Goal: Task Accomplishment & Management: Manage account settings

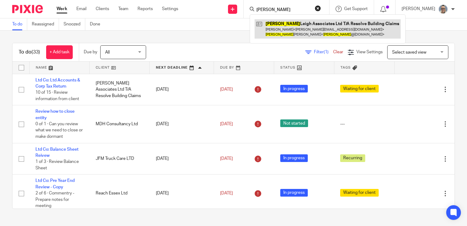
type input "[PERSON_NAME]"
click at [294, 26] on link at bounding box center [328, 28] width 146 height 19
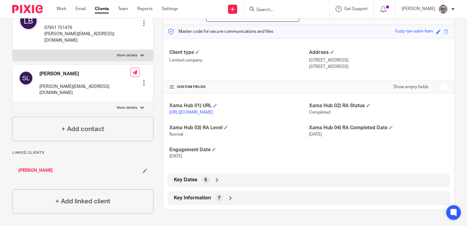
scroll to position [73, 0]
click at [190, 201] on span "Key Information" at bounding box center [192, 197] width 37 height 6
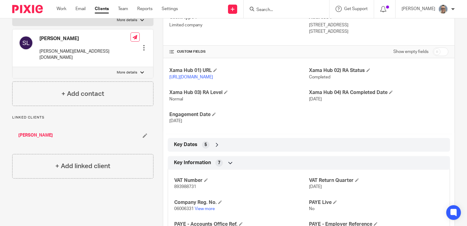
scroll to position [106, 0]
click at [433, 55] on input "checkbox" at bounding box center [441, 52] width 16 height 9
checkbox input "true"
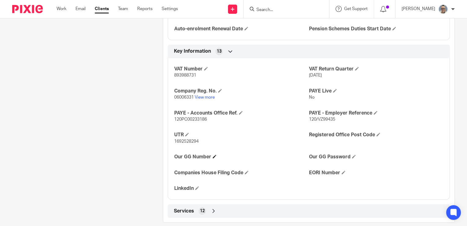
scroll to position [336, 0]
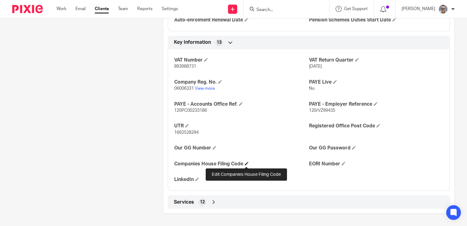
click at [247, 162] on span at bounding box center [247, 163] width 4 height 4
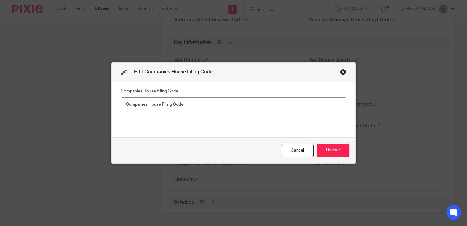
click at [186, 106] on input "text" at bounding box center [234, 104] width 226 height 14
type input "E13492"
click at [329, 149] on button "Update" at bounding box center [333, 150] width 33 height 13
click at [338, 154] on button "Update" at bounding box center [333, 150] width 33 height 13
click at [328, 146] on button "Update" at bounding box center [333, 150] width 33 height 13
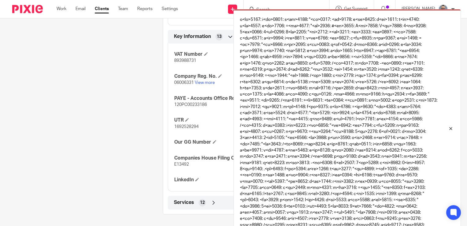
click at [219, 119] on div "VAT Number 893988731 VAT Return Quarter [DATE] Company Reg. No. 06006331 View m…" at bounding box center [309, 115] width 282 height 152
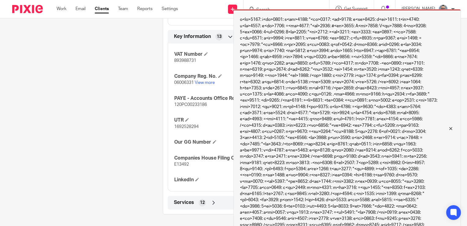
click at [453, 129] on div at bounding box center [446, 128] width 17 height 7
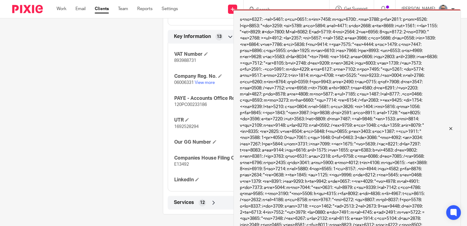
click at [451, 128] on div at bounding box center [446, 128] width 17 height 7
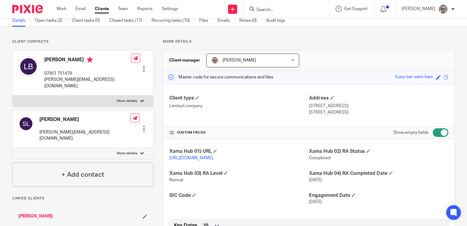
scroll to position [0, 0]
